Goal: Check status: Check status

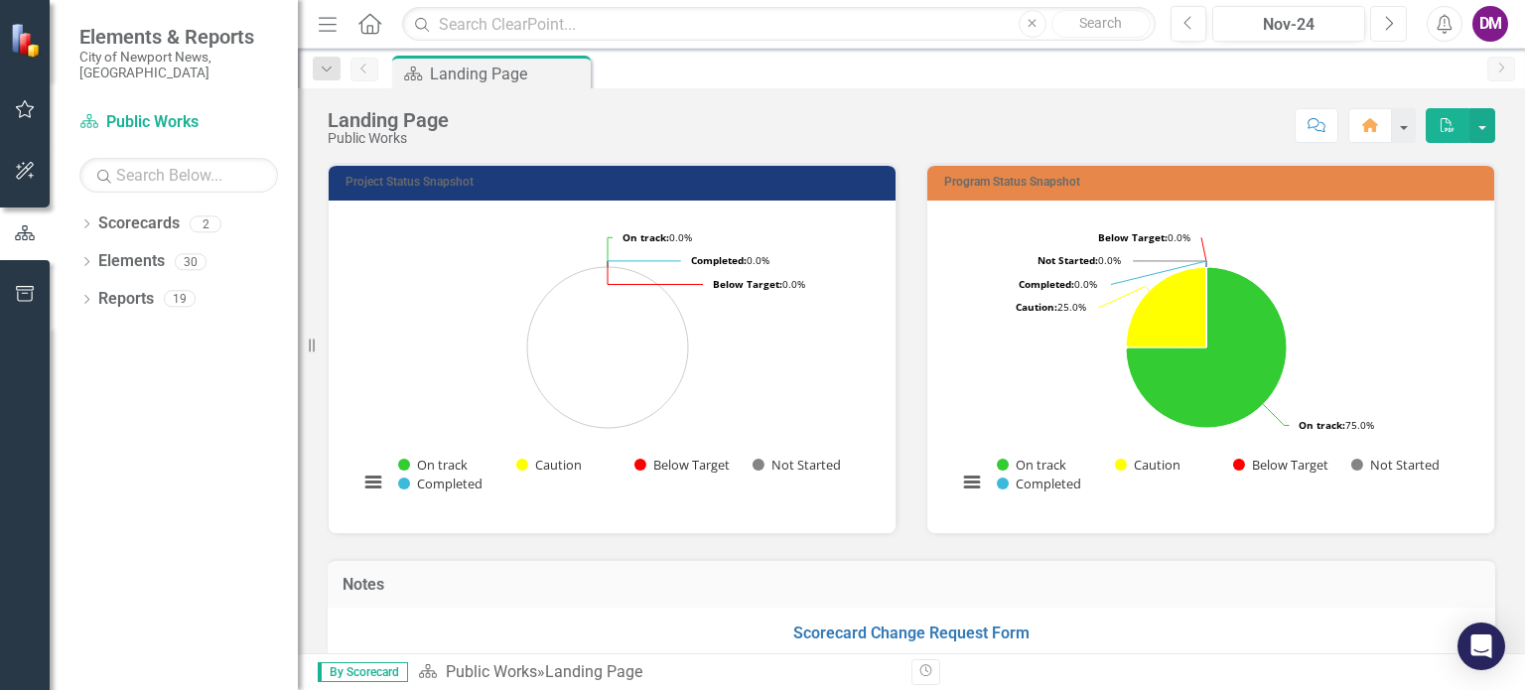
click at [1389, 17] on icon "Next" at bounding box center [1388, 24] width 11 height 18
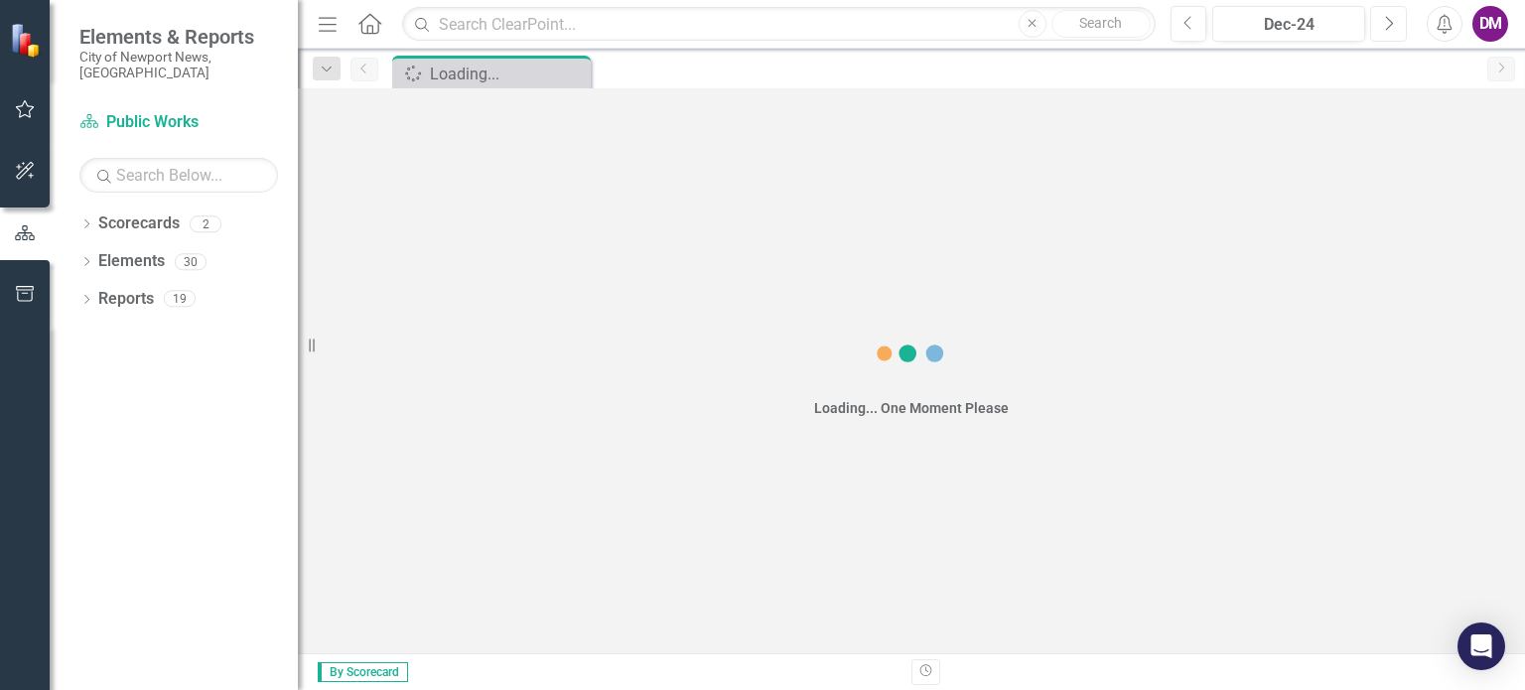
click at [1389, 17] on icon "Next" at bounding box center [1388, 24] width 11 height 18
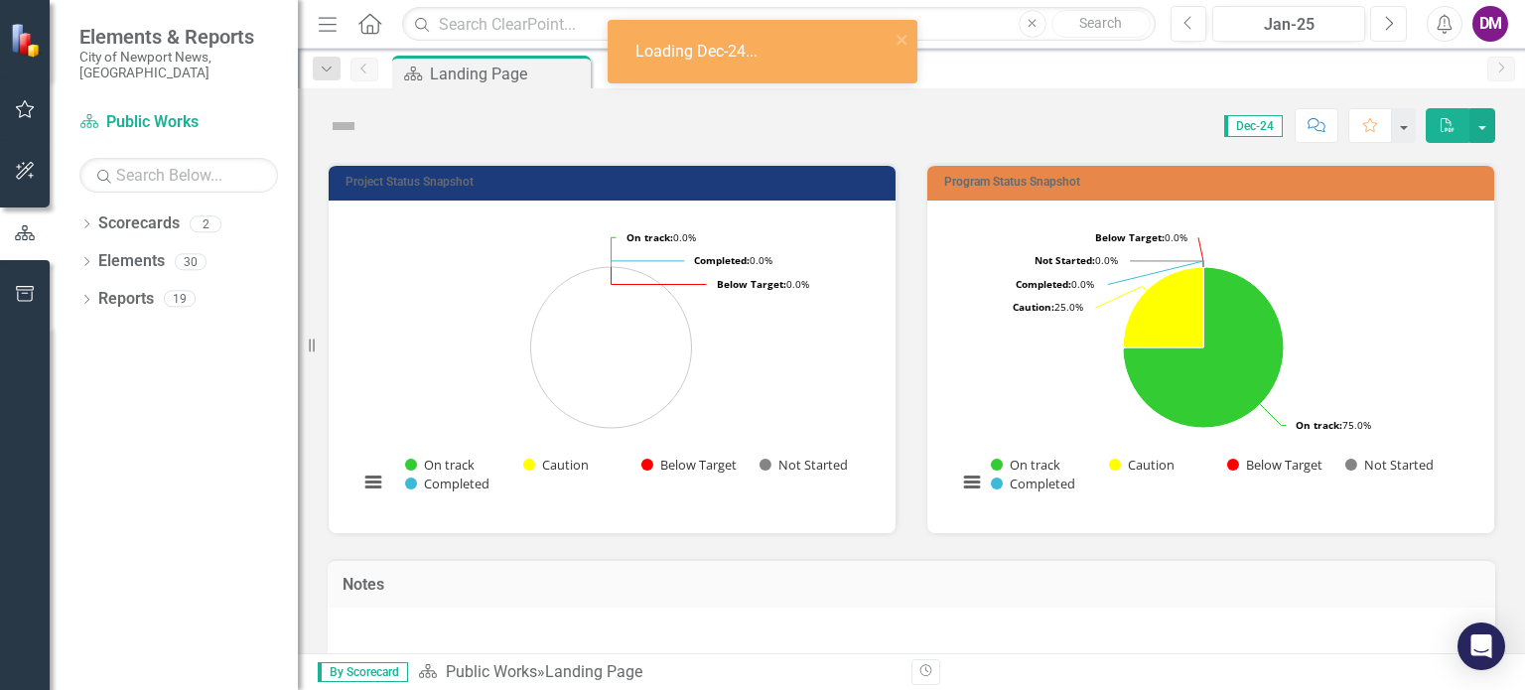
click at [1389, 17] on icon "Next" at bounding box center [1388, 24] width 11 height 18
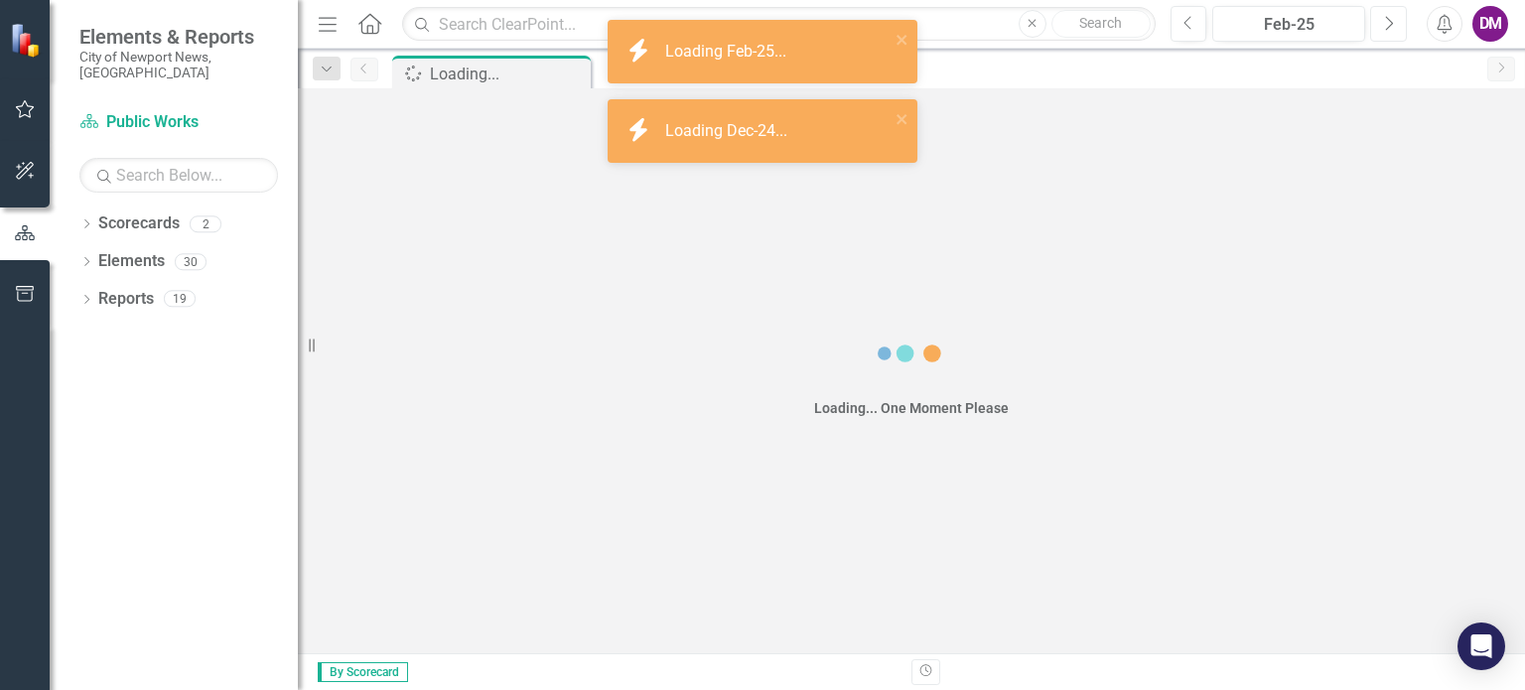
click at [1389, 17] on icon "Next" at bounding box center [1388, 24] width 11 height 18
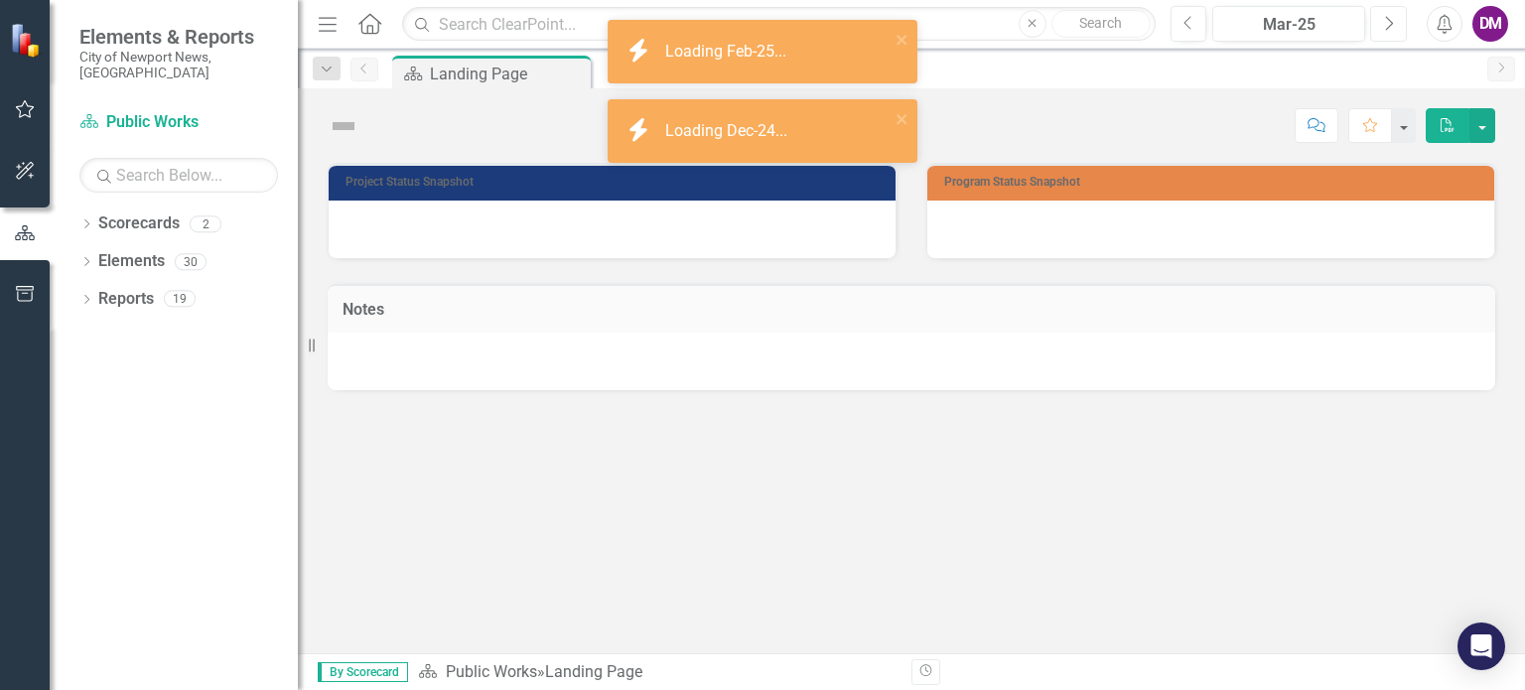
click at [1389, 17] on icon "Next" at bounding box center [1388, 24] width 11 height 18
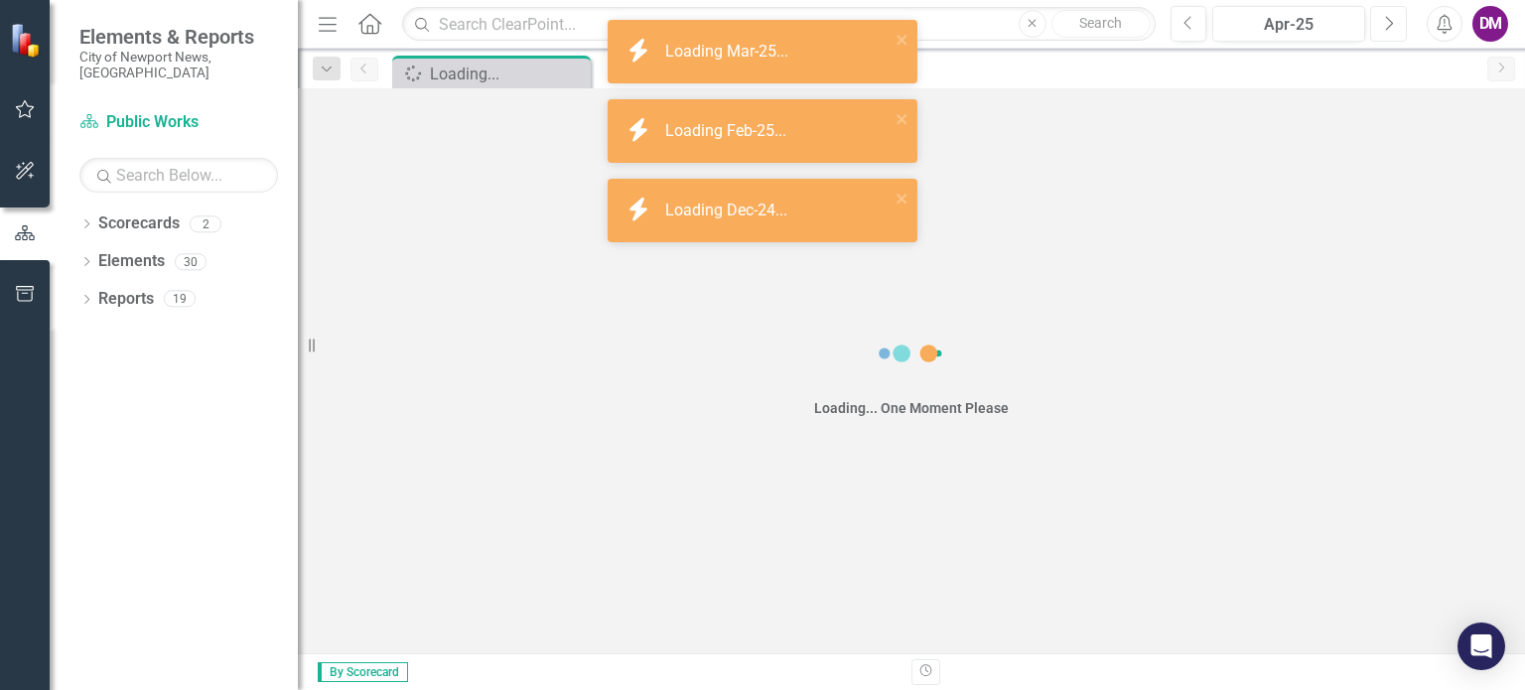
click at [1389, 17] on icon "Next" at bounding box center [1388, 24] width 11 height 18
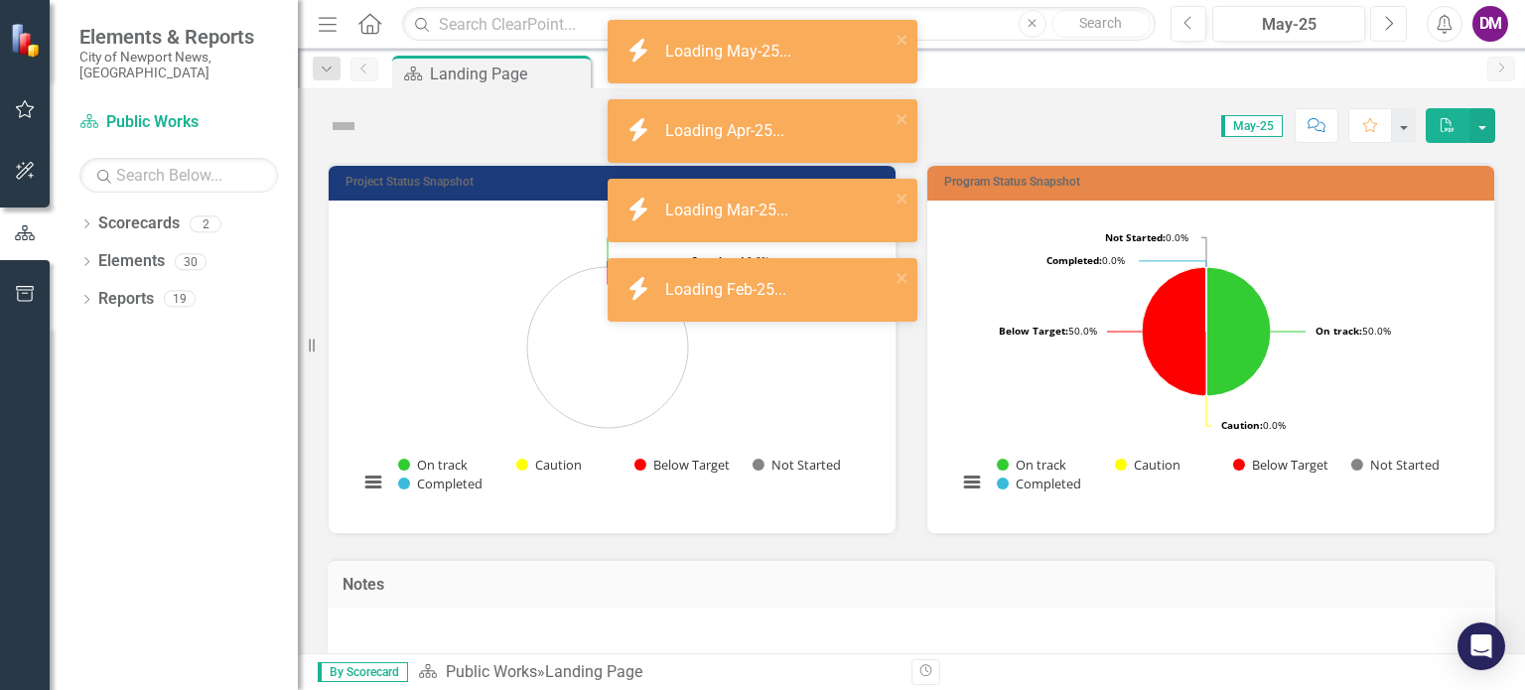
click at [1389, 17] on icon "Next" at bounding box center [1388, 24] width 11 height 18
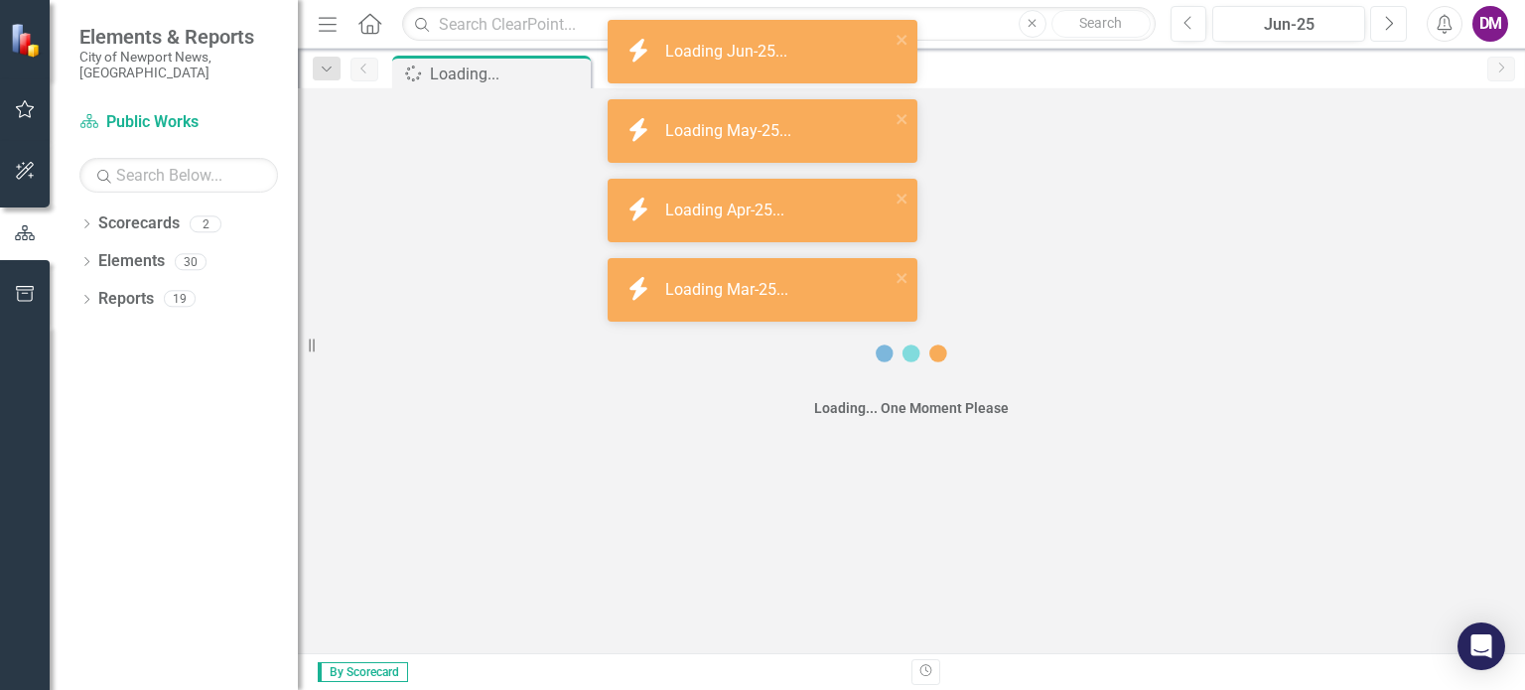
click at [1389, 17] on icon "Next" at bounding box center [1388, 24] width 11 height 18
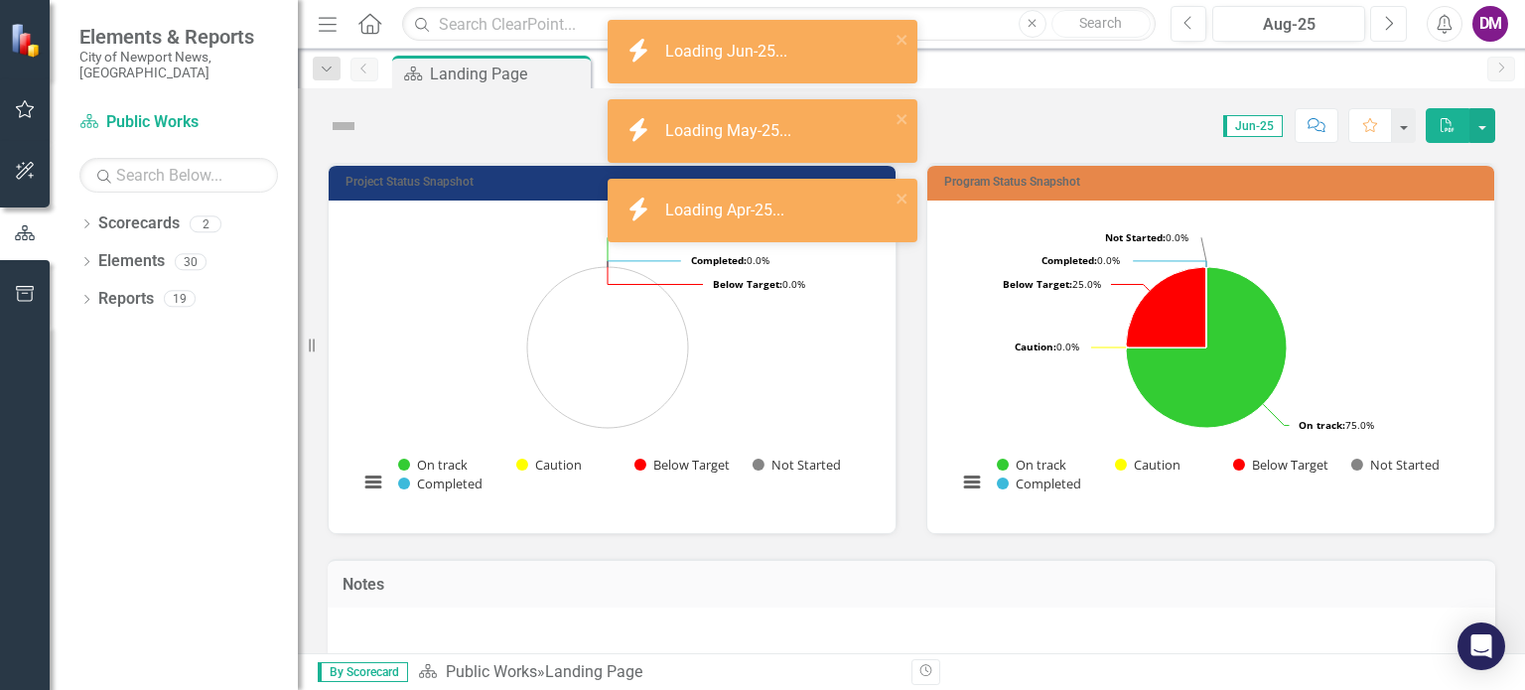
click at [1389, 17] on icon "Next" at bounding box center [1388, 24] width 11 height 18
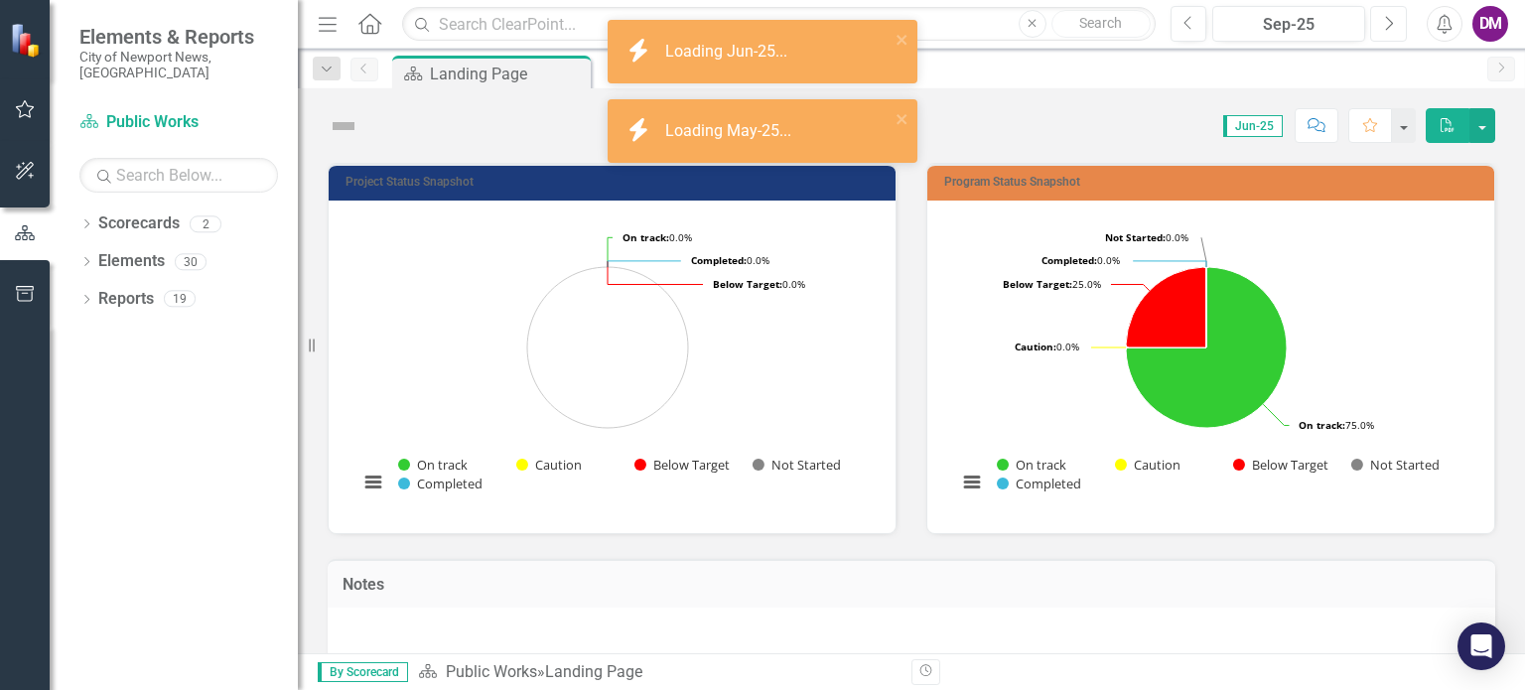
click at [1389, 17] on icon "Next" at bounding box center [1388, 24] width 11 height 18
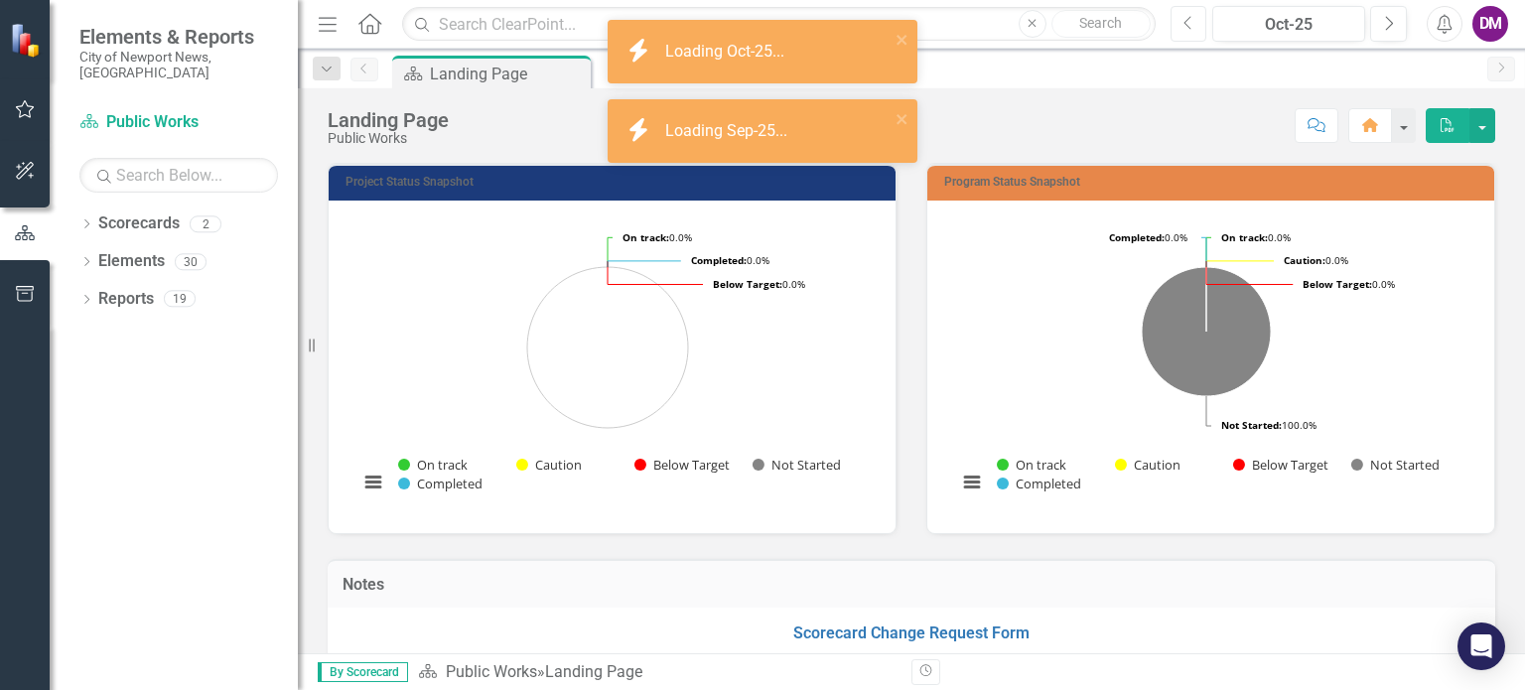
click at [1188, 22] on icon "Previous" at bounding box center [1189, 24] width 11 height 18
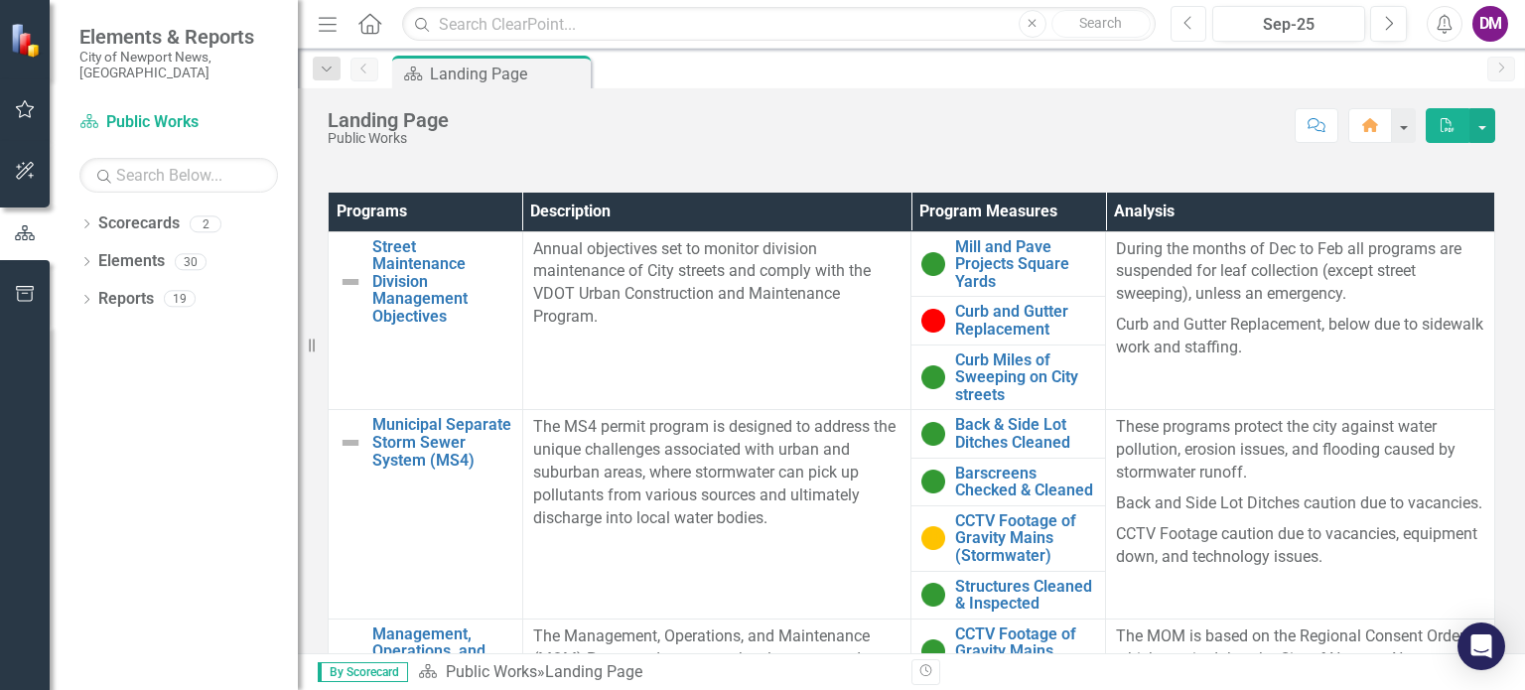
scroll to position [621, 0]
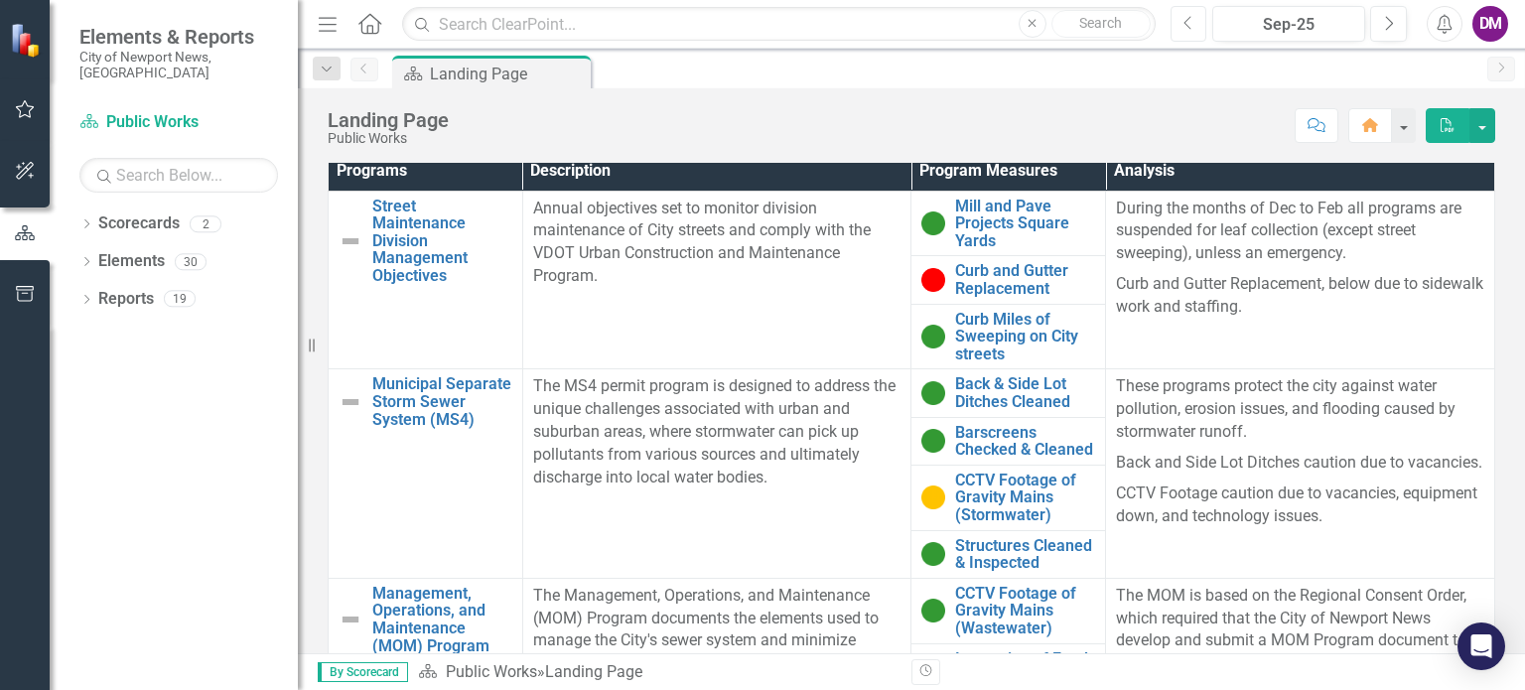
click at [1201, 21] on button "Previous" at bounding box center [1189, 24] width 37 height 36
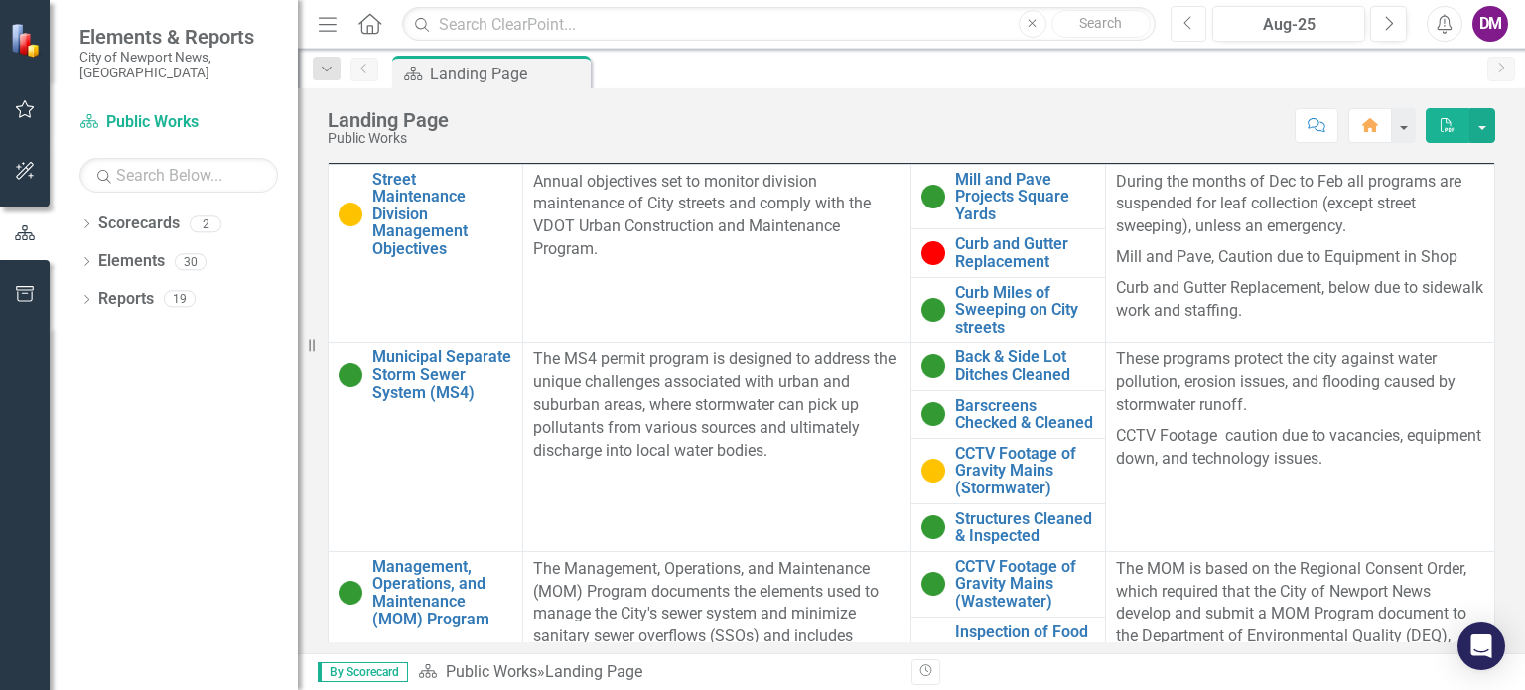
scroll to position [704, 0]
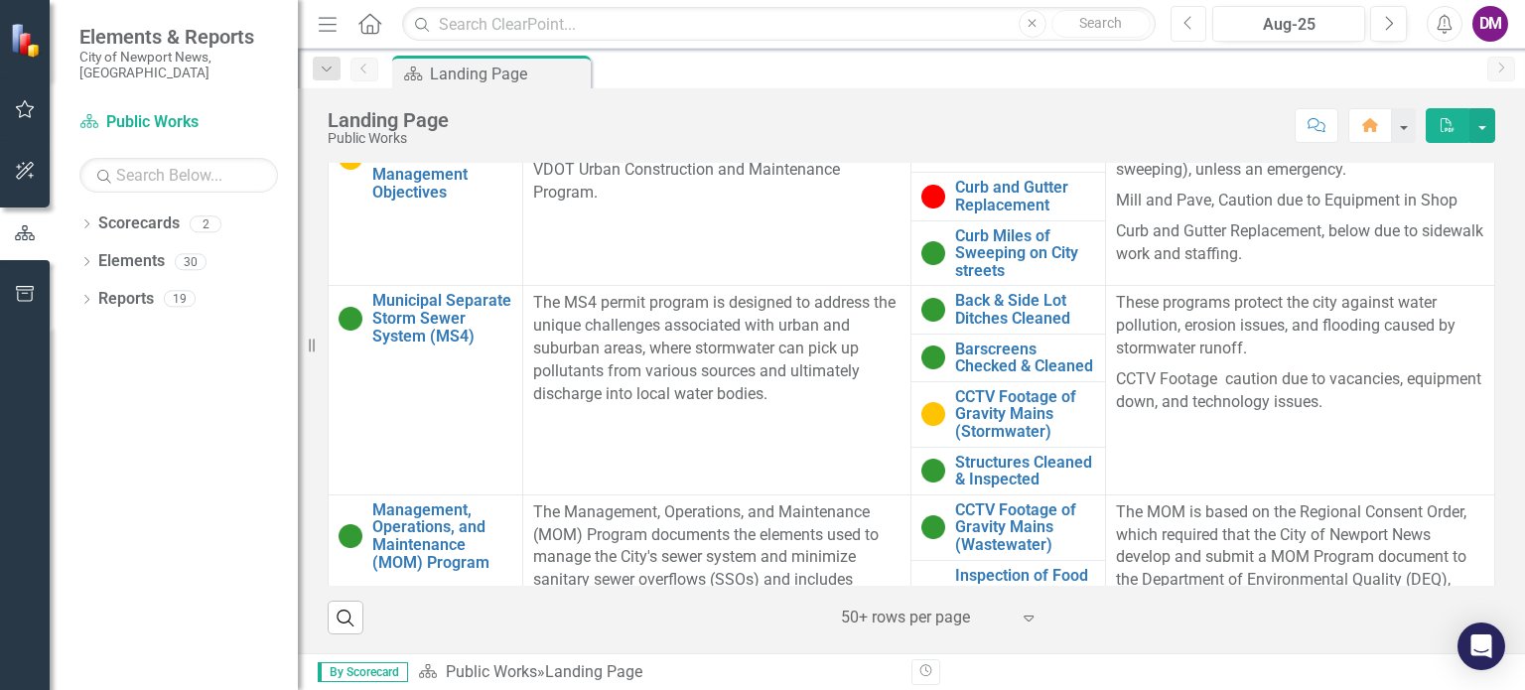
click at [1189, 28] on icon "button" at bounding box center [1188, 23] width 8 height 14
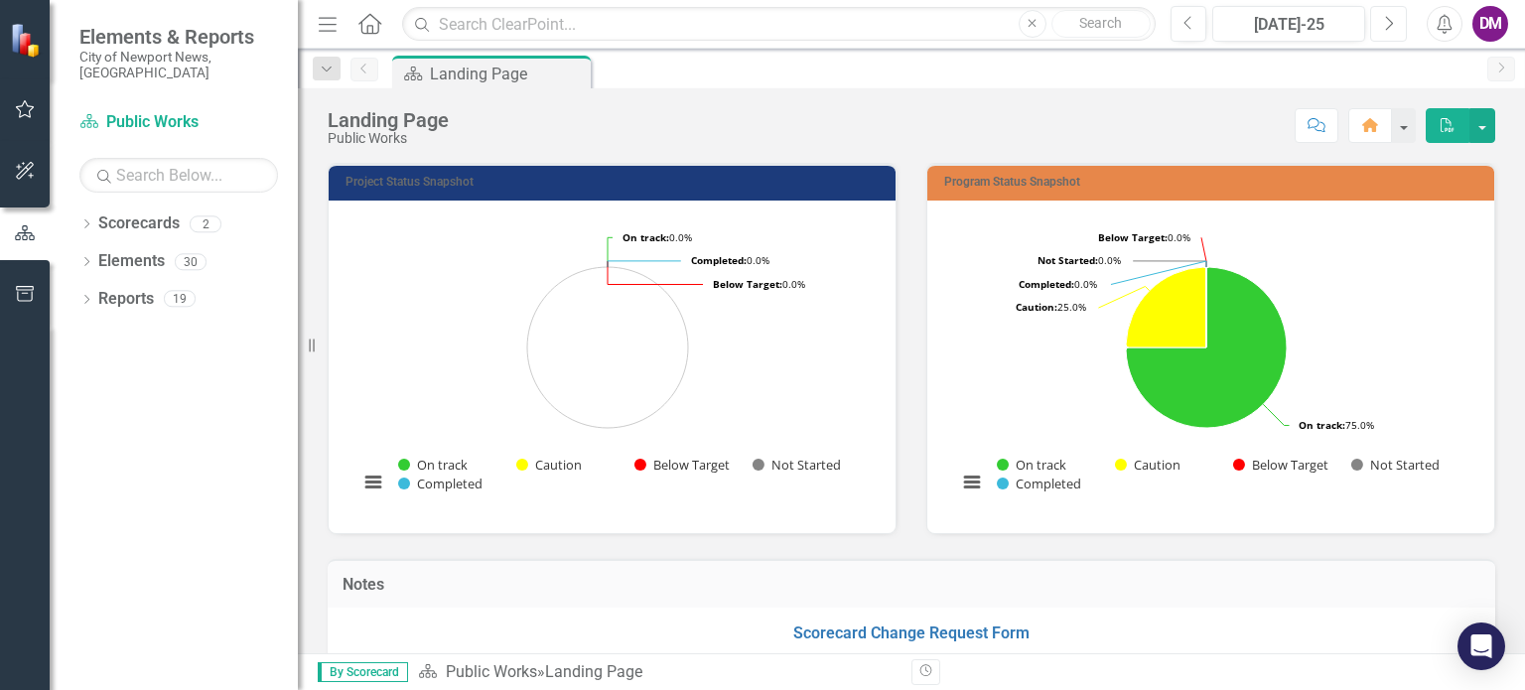
click at [1386, 19] on icon "Next" at bounding box center [1388, 24] width 11 height 18
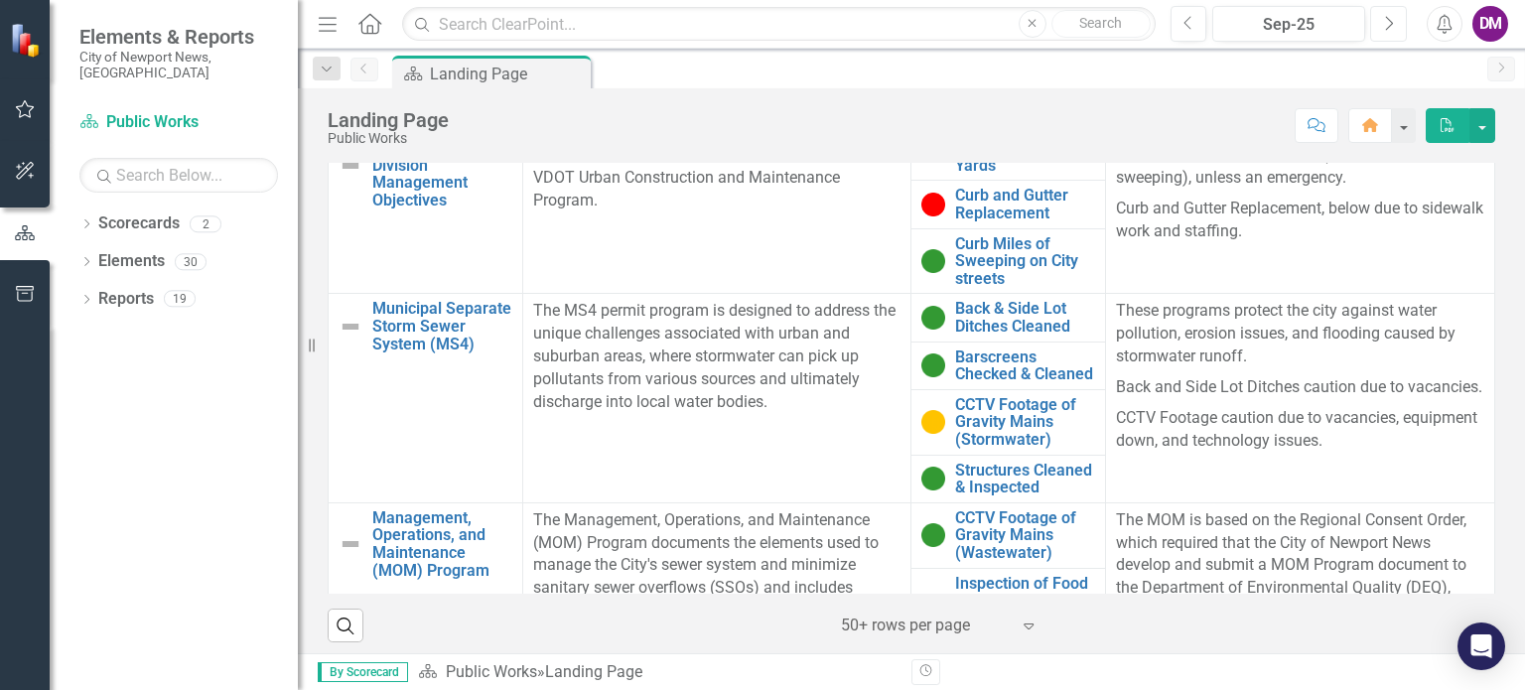
scroll to position [704, 0]
